Goal: Task Accomplishment & Management: Manage account settings

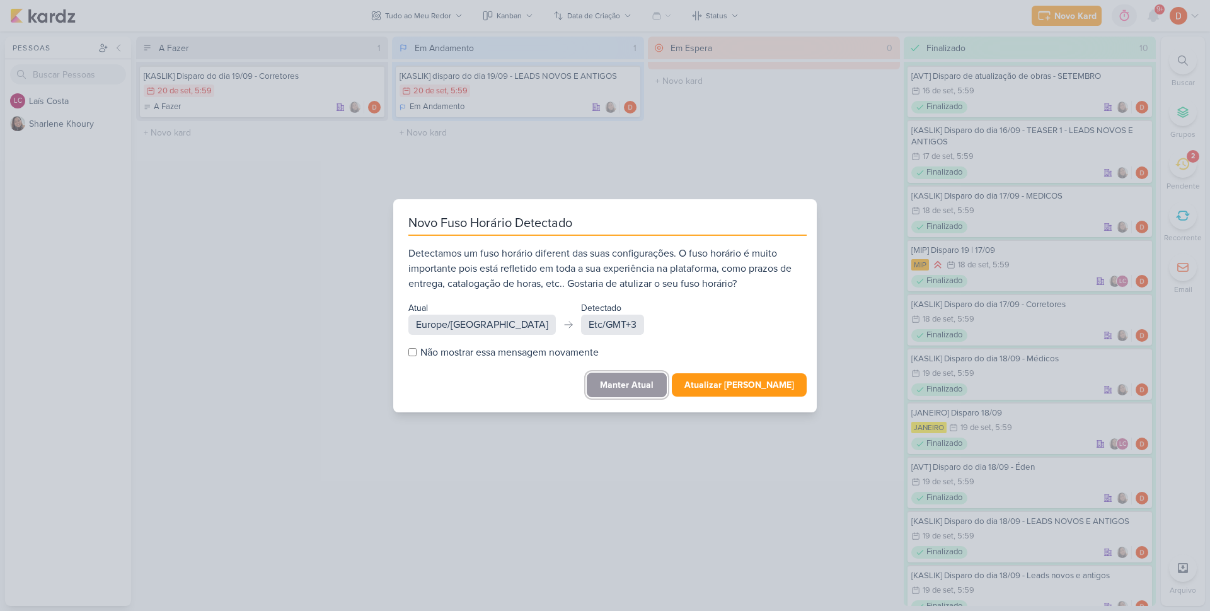
click at [657, 388] on button "Manter Atual" at bounding box center [627, 384] width 80 height 25
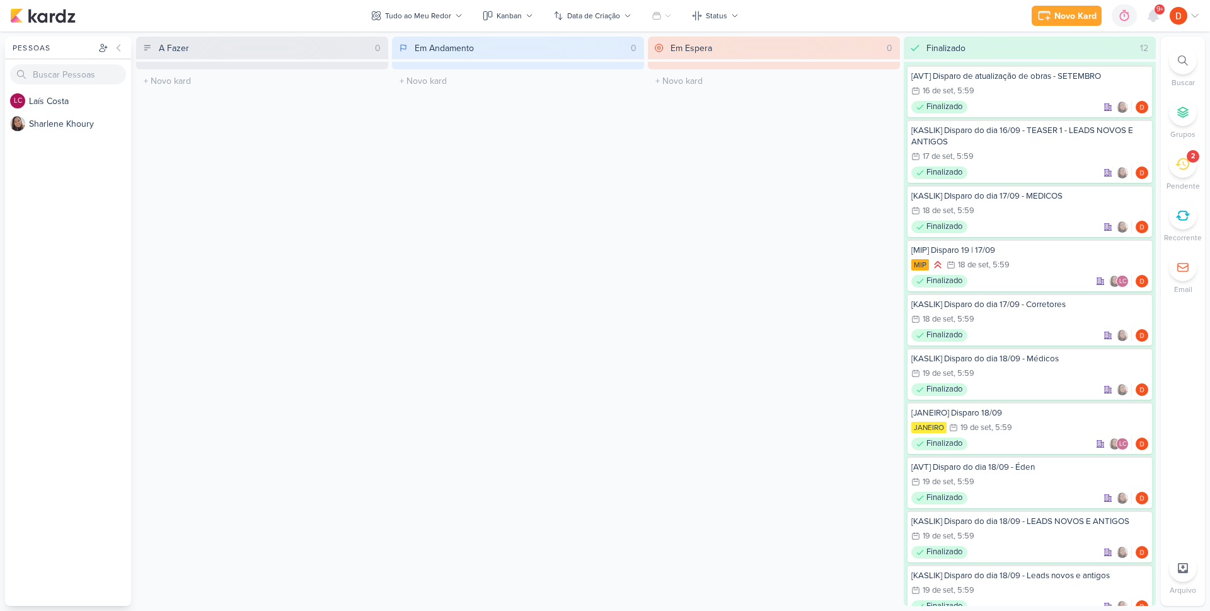
click at [1172, 156] on div "2" at bounding box center [1183, 164] width 28 height 28
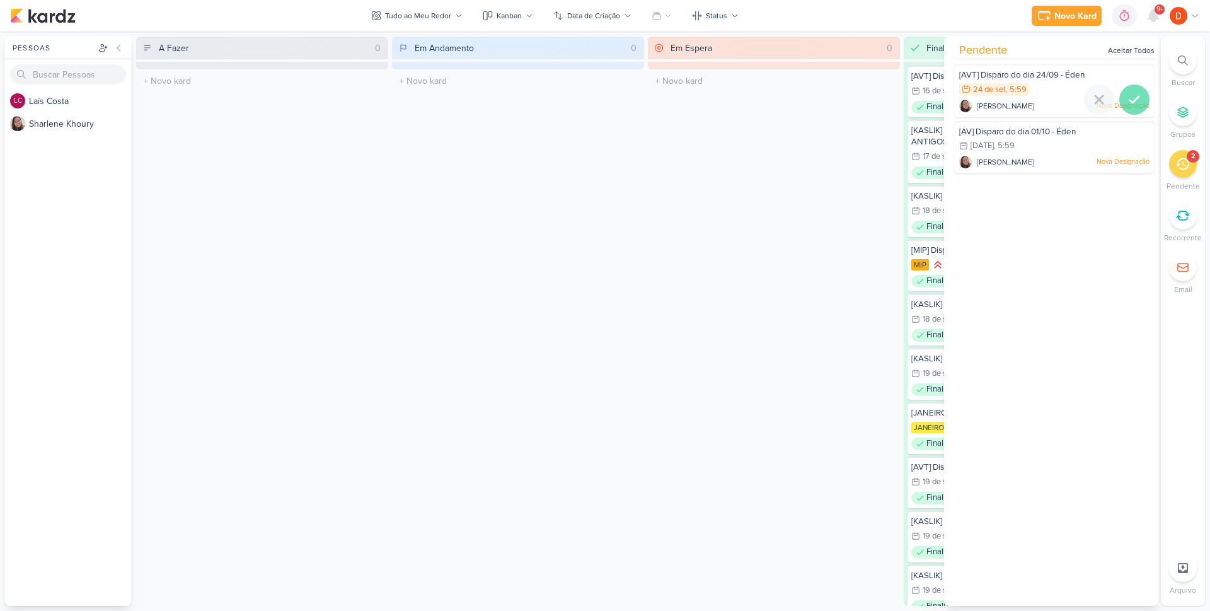
click at [1130, 100] on icon at bounding box center [1134, 99] width 9 height 6
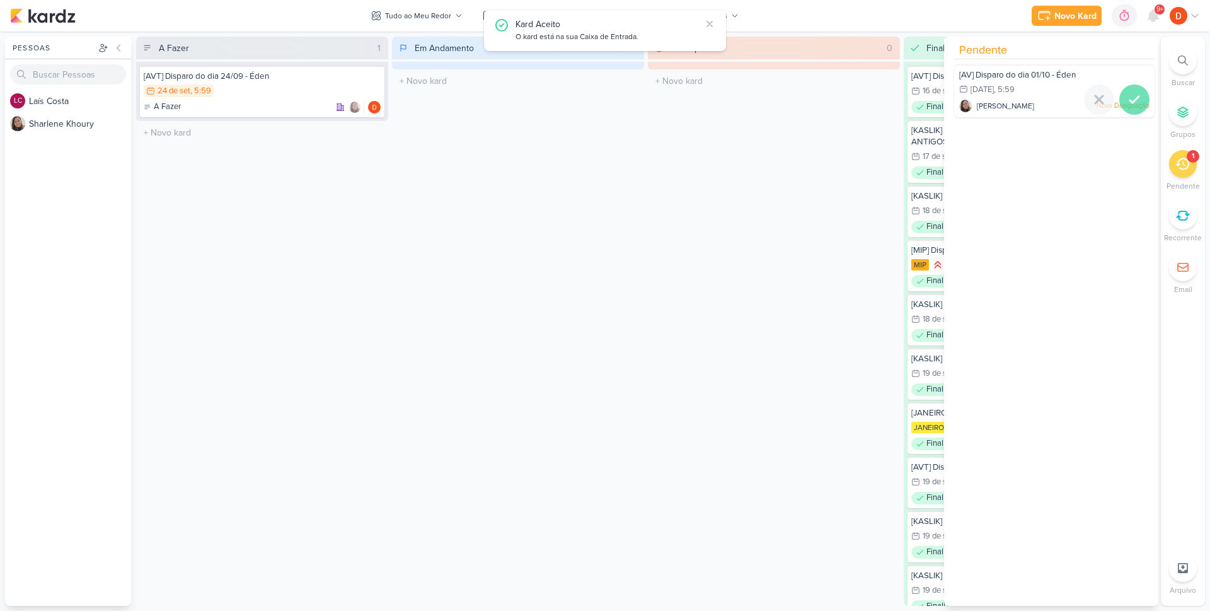
click at [1127, 103] on icon at bounding box center [1134, 99] width 15 height 15
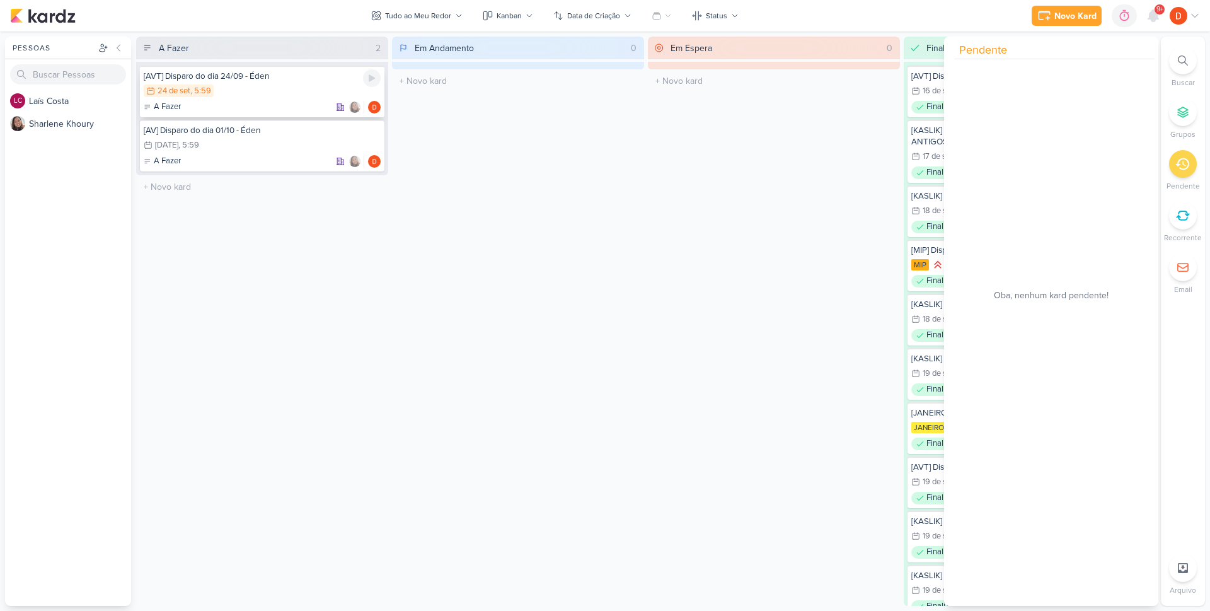
click at [262, 95] on div "24/9 [DATE] 5:59" at bounding box center [262, 91] width 237 height 14
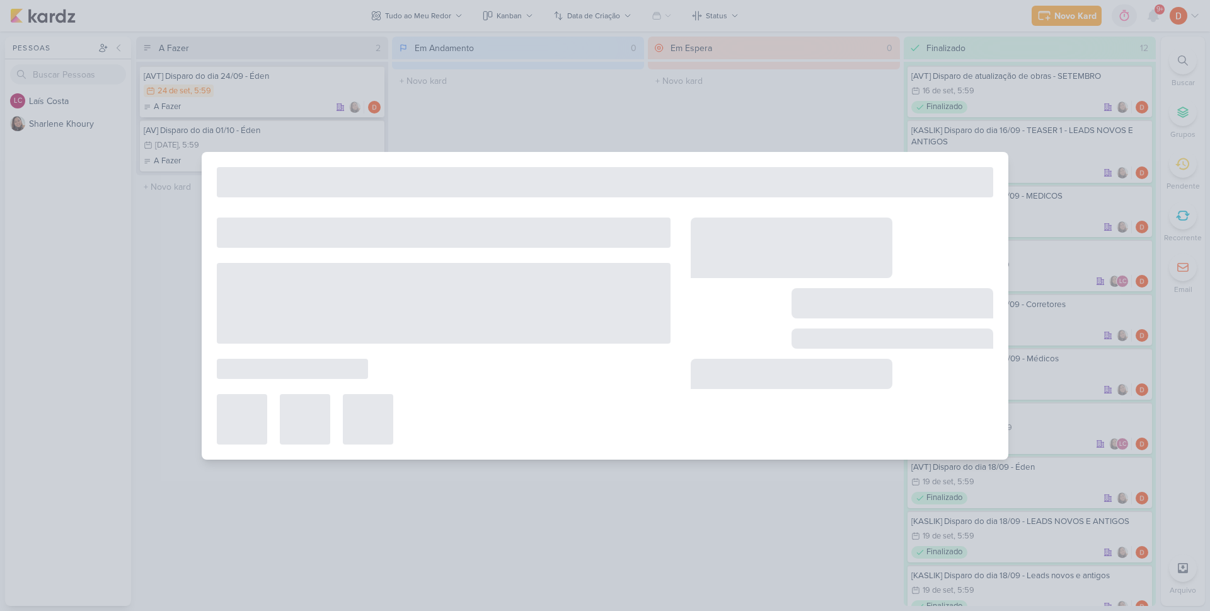
click at [262, 95] on div at bounding box center [605, 305] width 1210 height 611
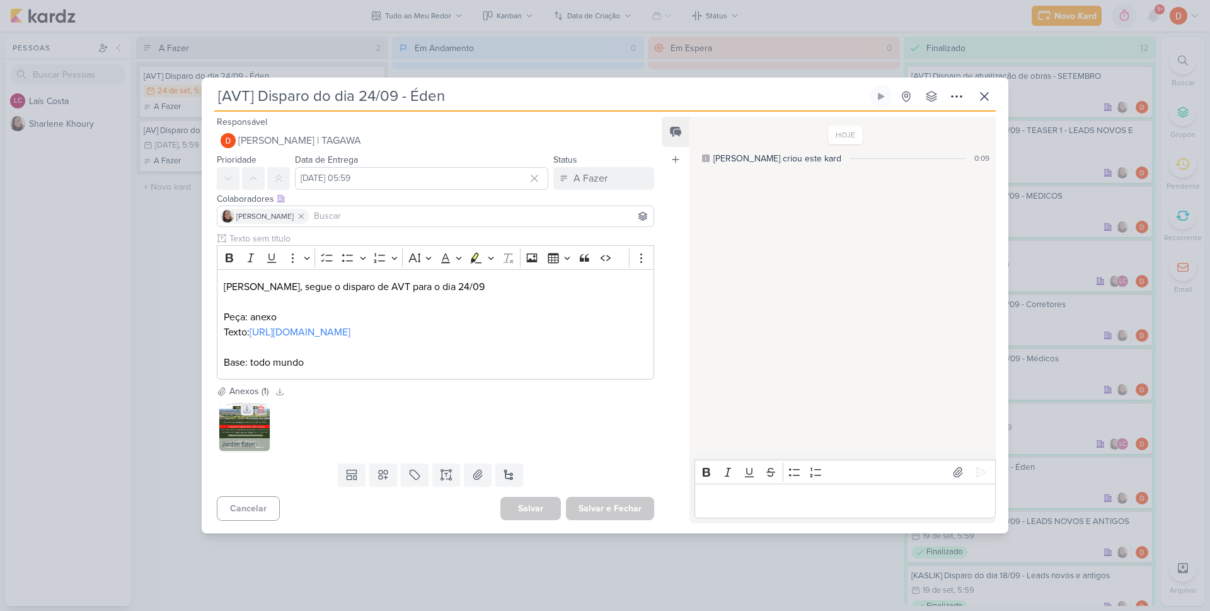
click at [244, 413] on icon at bounding box center [247, 409] width 9 height 9
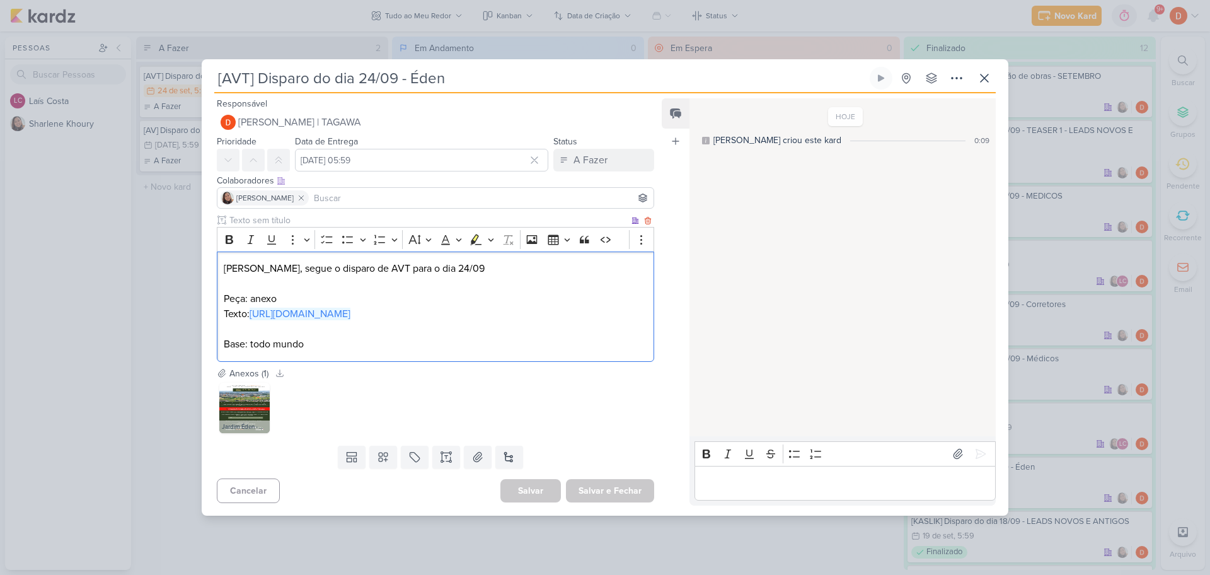
drag, startPoint x: 287, startPoint y: 330, endPoint x: 217, endPoint y: 309, distance: 73.0
click at [217, 309] on div "[PERSON_NAME], segue o disparo de AVT para o dia 24/09 Peça: anexo Texto: [URL]…" at bounding box center [435, 306] width 437 height 110
copy link "[URL][DOMAIN_NAME]"
click at [167, 223] on div "[AVT] Disparo do dia 24/09 - Éden Criado por [PERSON_NAME]" at bounding box center [605, 287] width 1210 height 575
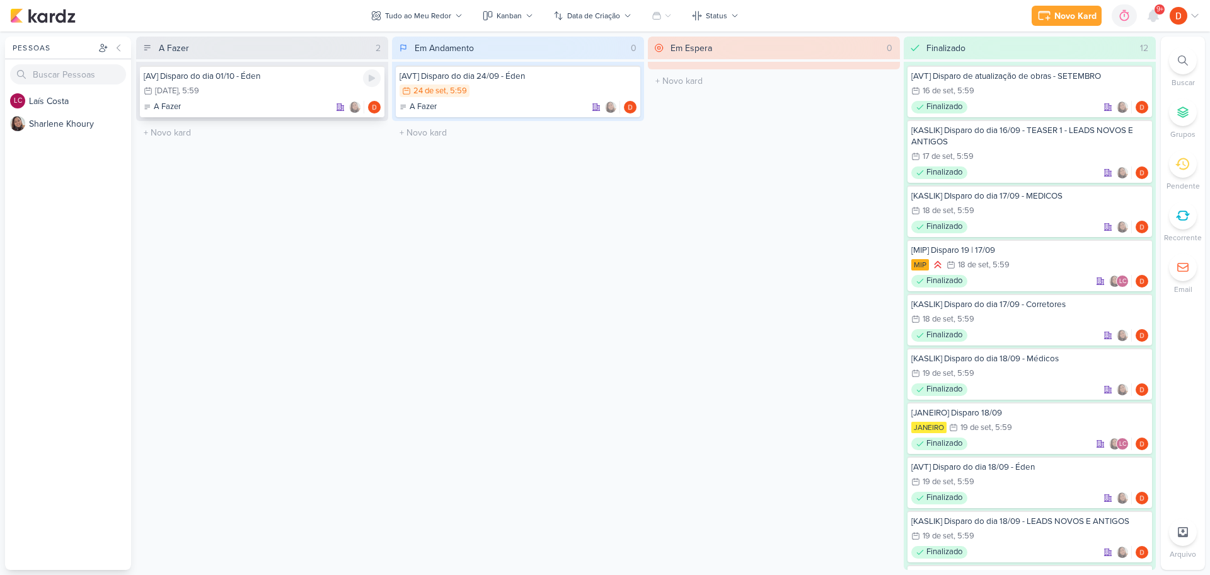
click at [262, 102] on div "A Fazer" at bounding box center [262, 107] width 237 height 13
click at [262, 101] on div at bounding box center [605, 287] width 1210 height 575
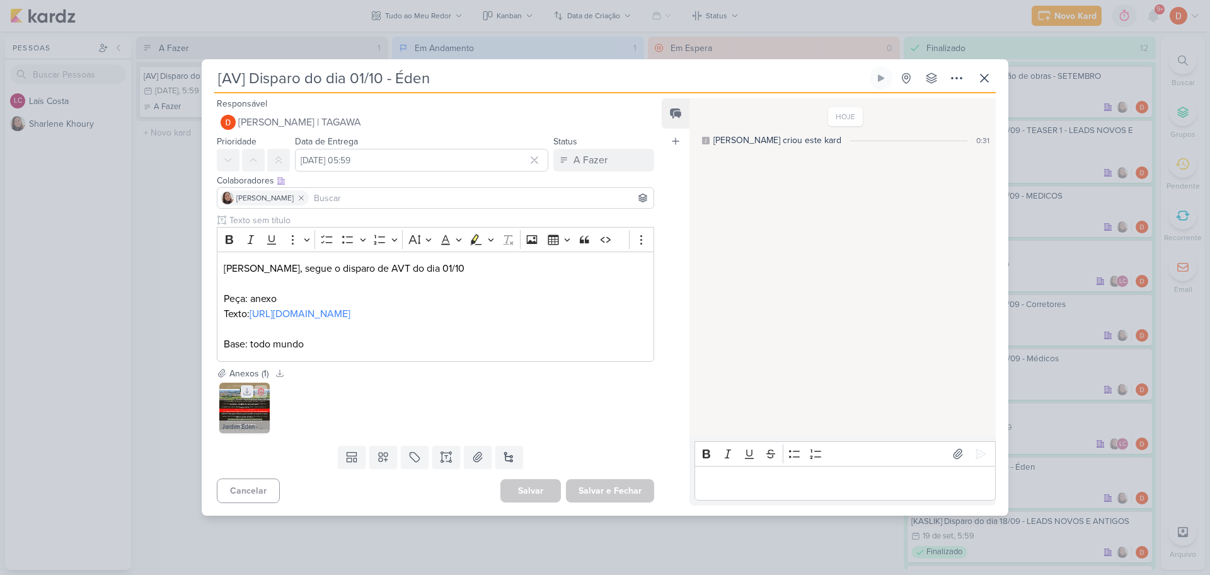
click at [243, 396] on icon at bounding box center [247, 391] width 9 height 9
drag, startPoint x: 276, startPoint y: 330, endPoint x: 217, endPoint y: 315, distance: 61.0
click at [217, 315] on div "[PERSON_NAME], segue o disparo de AVT do dia 01/10 Peça: anexo Texto: [URL][DOM…" at bounding box center [435, 306] width 437 height 110
copy link "[URL][DOMAIN_NAME]"
